Goal: Task Accomplishment & Management: Manage account settings

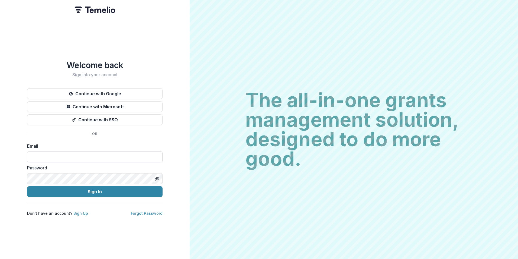
click at [54, 155] on input at bounding box center [95, 156] width 136 height 11
type input "**********"
click at [27, 186] on button "Sign In" at bounding box center [95, 191] width 136 height 11
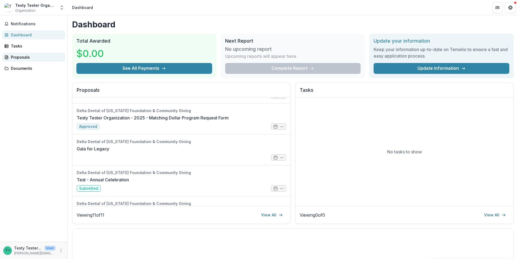
scroll to position [177, 0]
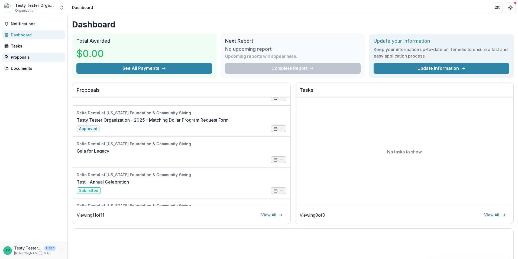
click at [26, 58] on div "Proposals" at bounding box center [36, 57] width 50 height 6
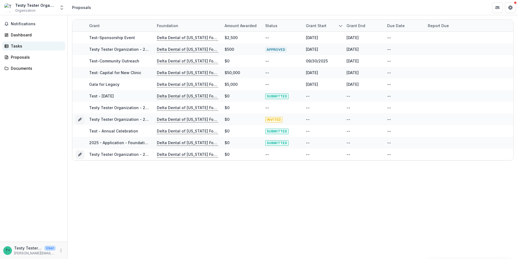
click at [18, 47] on div "Tasks" at bounding box center [36, 46] width 50 height 6
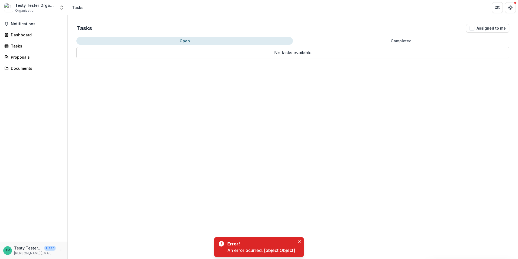
click at [376, 40] on button "Completed" at bounding box center [401, 41] width 217 height 8
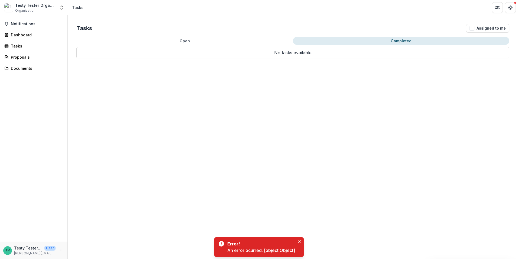
click at [183, 41] on button "Open" at bounding box center [184, 41] width 217 height 8
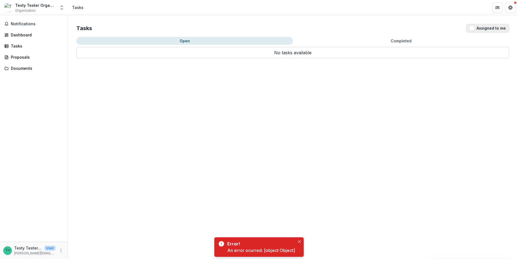
click at [473, 30] on span "button" at bounding box center [472, 28] width 5 height 5
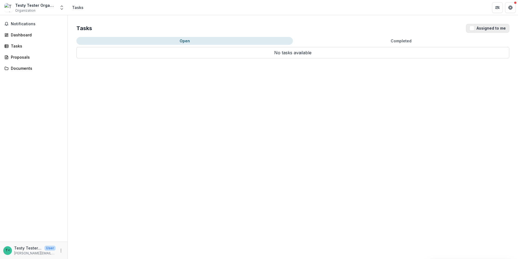
click at [473, 30] on span "button" at bounding box center [472, 28] width 5 height 5
click at [475, 27] on span "button" at bounding box center [472, 28] width 5 height 5
click at [397, 41] on button "Completed" at bounding box center [401, 41] width 217 height 8
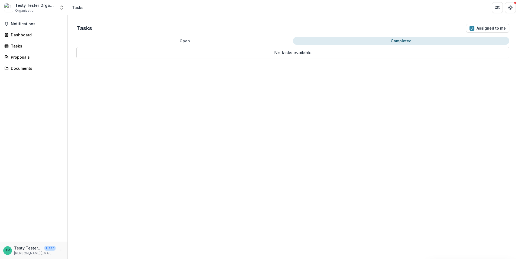
click at [186, 42] on button "Open" at bounding box center [184, 41] width 217 height 8
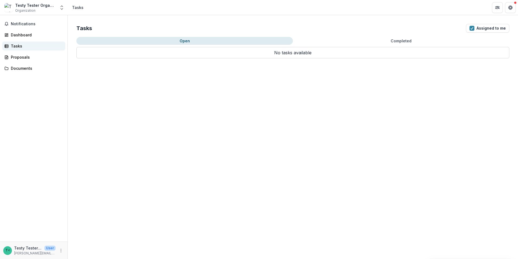
click at [17, 44] on div "Tasks" at bounding box center [36, 46] width 50 height 6
click at [18, 36] on div "Dashboard" at bounding box center [36, 35] width 50 height 6
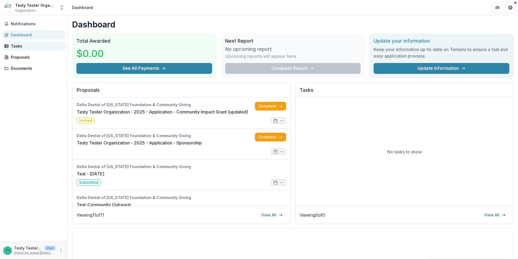
click at [21, 47] on div "Tasks" at bounding box center [36, 46] width 50 height 6
